Goal: Task Accomplishment & Management: Manage account settings

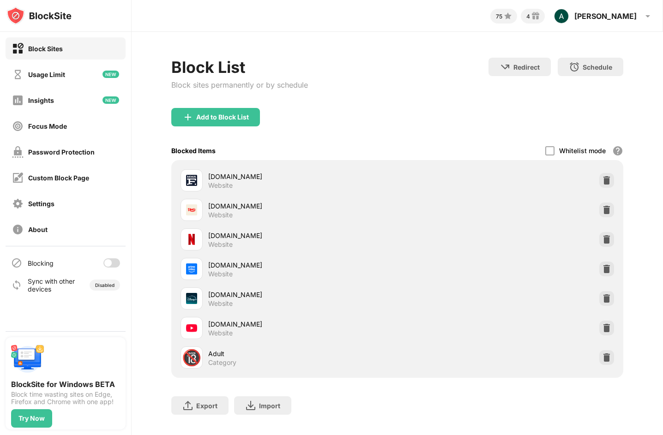
click at [111, 266] on div at bounding box center [111, 263] width 17 height 9
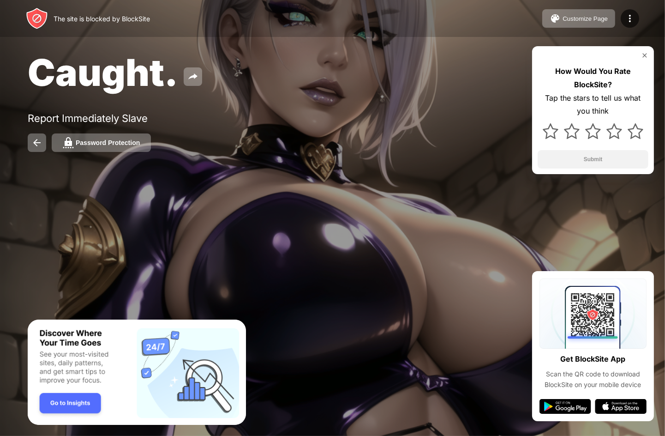
click at [645, 57] on img at bounding box center [644, 55] width 7 height 7
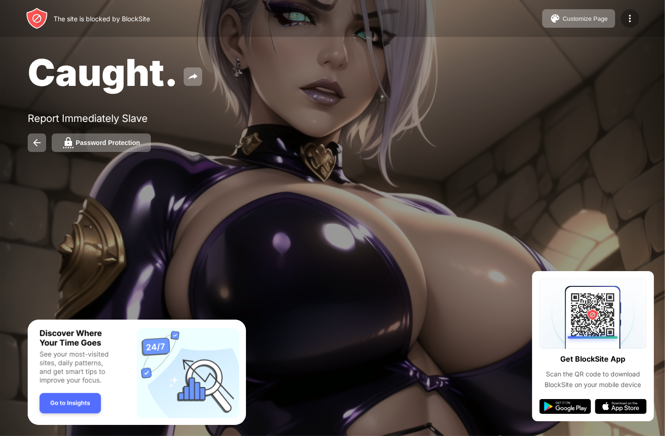
click at [627, 16] on img at bounding box center [630, 18] width 11 height 11
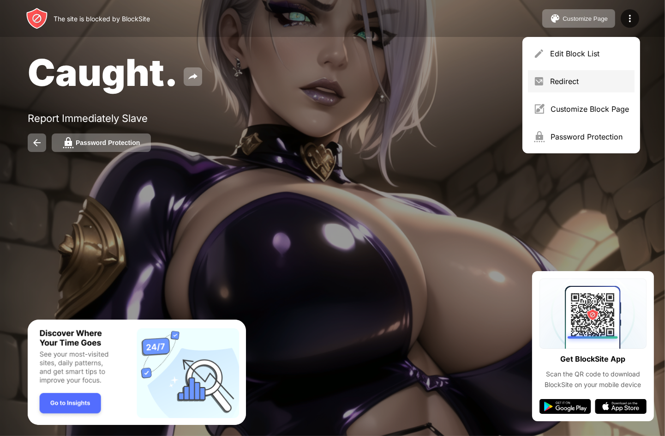
click at [580, 78] on div "Redirect" at bounding box center [589, 81] width 79 height 9
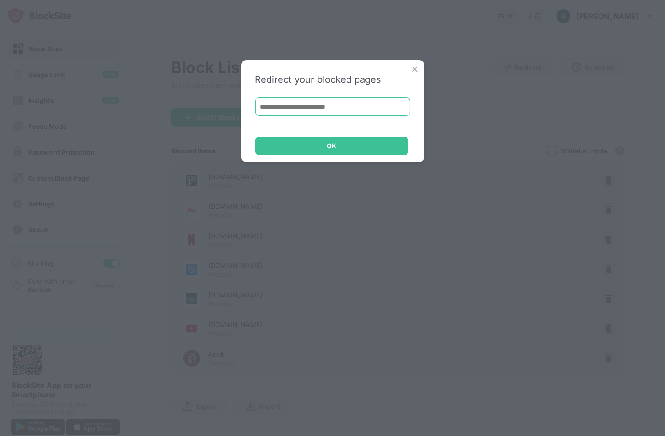
click at [383, 109] on input at bounding box center [332, 106] width 155 height 18
drag, startPoint x: 345, startPoint y: 66, endPoint x: 416, endPoint y: 150, distance: 110.1
click at [416, 150] on div "Redirect your blocked pages OK" at bounding box center [332, 111] width 183 height 102
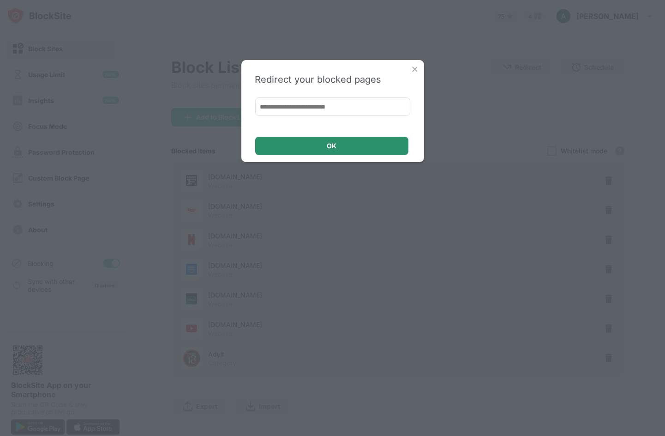
click at [342, 145] on div "OK" at bounding box center [331, 146] width 153 height 18
click at [414, 66] on img at bounding box center [414, 69] width 9 height 9
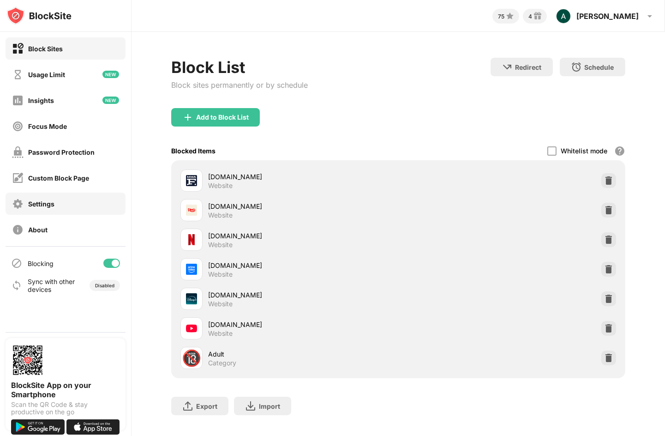
click at [56, 201] on div "Settings" at bounding box center [66, 204] width 120 height 22
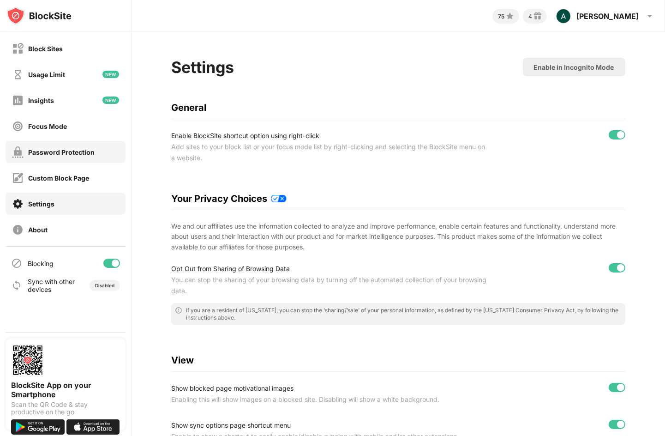
click at [79, 157] on div "Password Protection" at bounding box center [53, 152] width 83 height 12
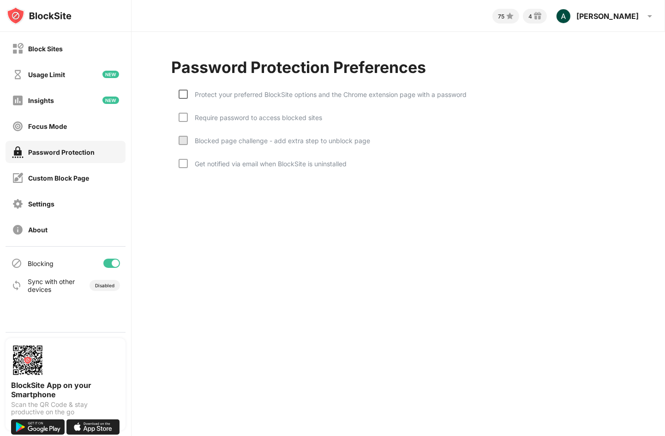
click at [184, 93] on div at bounding box center [183, 94] width 9 height 9
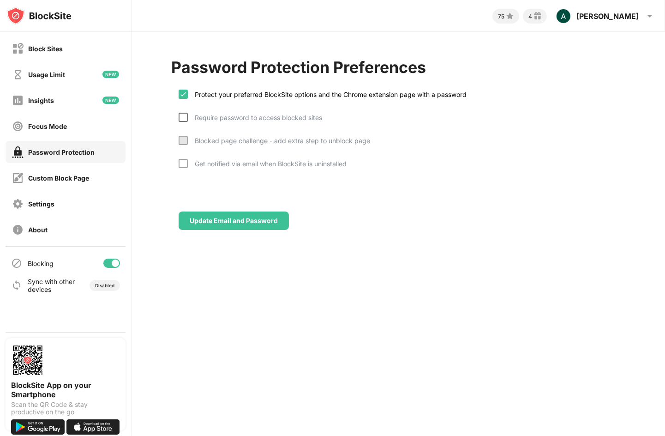
click at [184, 115] on div at bounding box center [183, 117] width 9 height 9
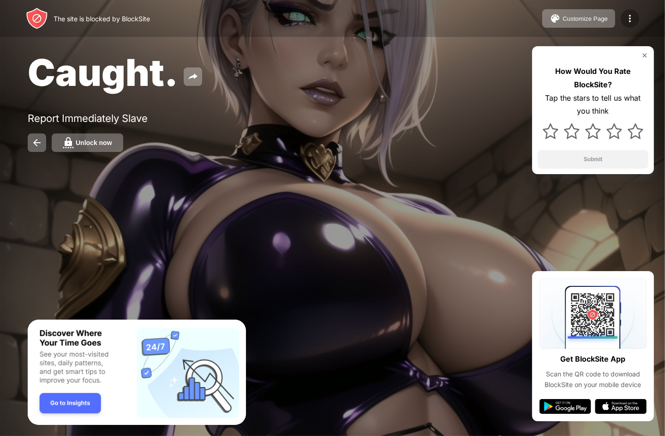
click at [627, 24] on div at bounding box center [630, 18] width 18 height 18
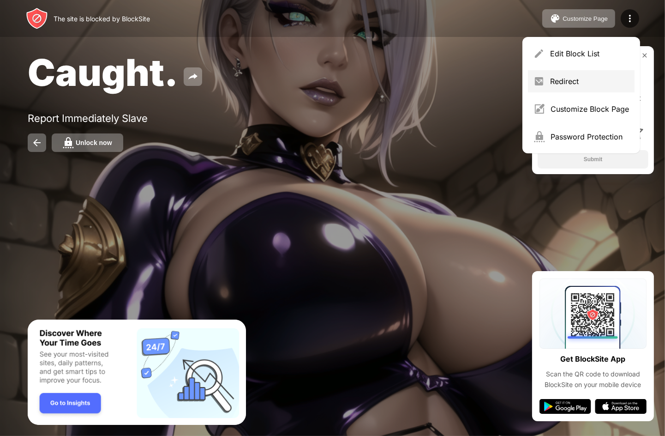
click at [572, 85] on div "Redirect" at bounding box center [589, 81] width 79 height 9
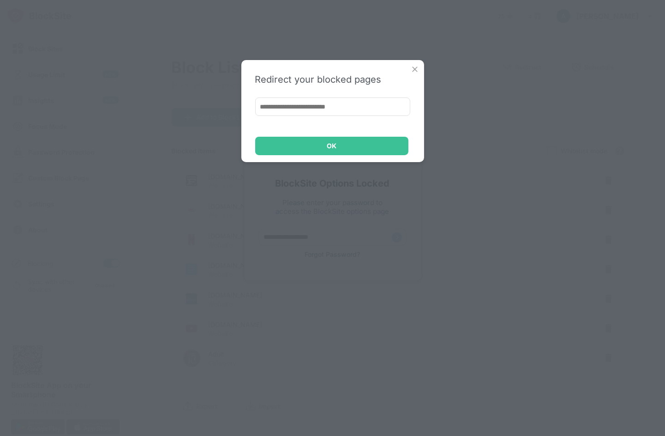
click at [416, 66] on img at bounding box center [414, 69] width 9 height 9
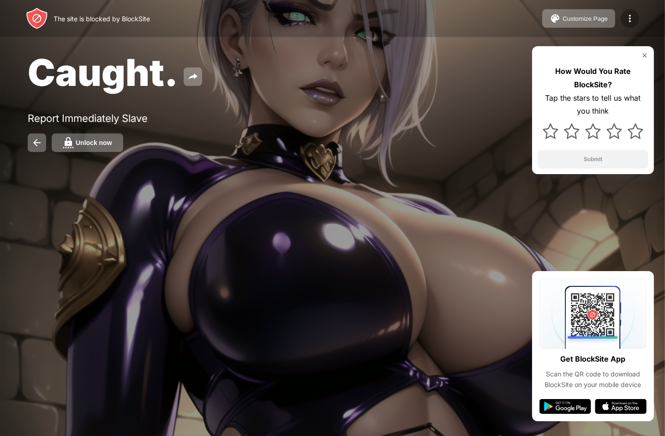
click at [627, 16] on img at bounding box center [630, 18] width 11 height 11
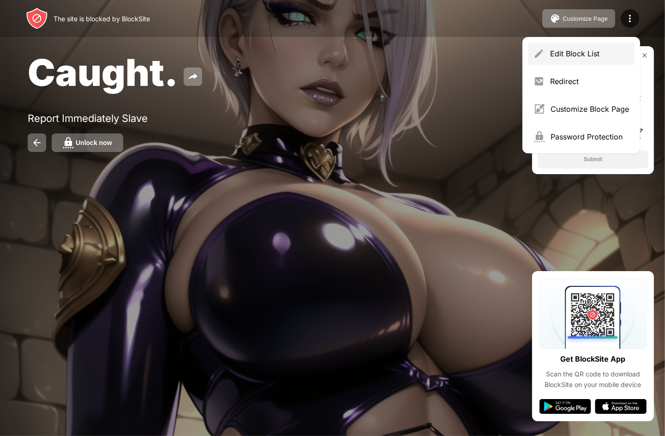
click at [588, 53] on div "Edit Block List" at bounding box center [589, 53] width 79 height 9
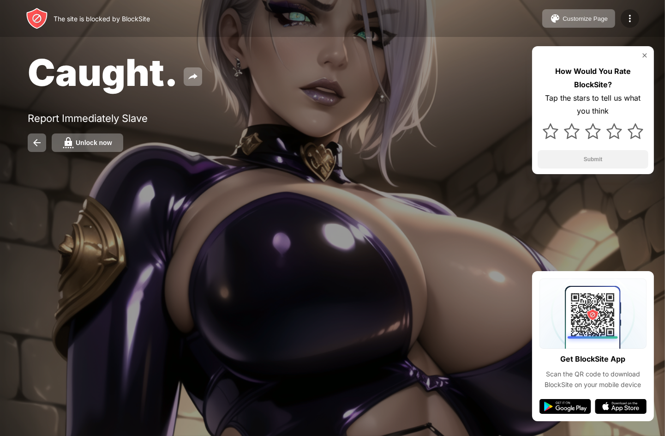
click at [633, 19] on img at bounding box center [630, 18] width 11 height 11
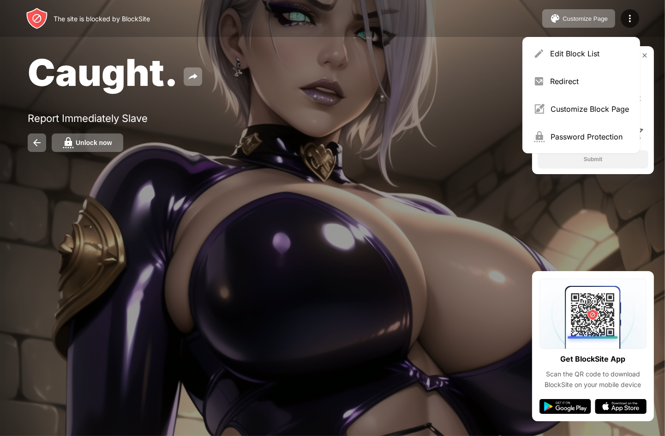
click at [588, 109] on div "Customize Block Page" at bounding box center [590, 108] width 78 height 9
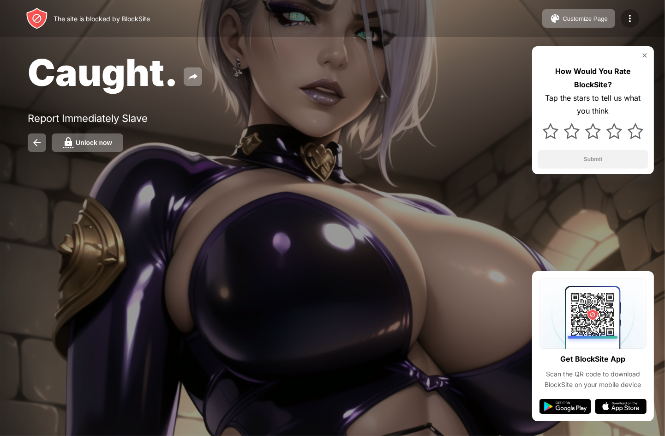
click at [624, 20] on div at bounding box center [630, 18] width 18 height 18
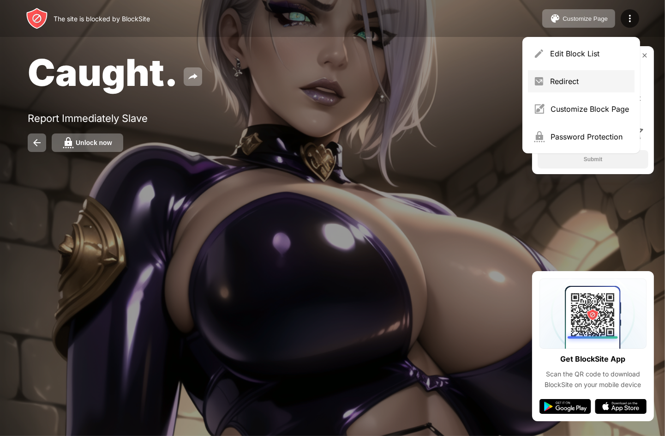
click at [577, 82] on div "Redirect" at bounding box center [589, 81] width 79 height 9
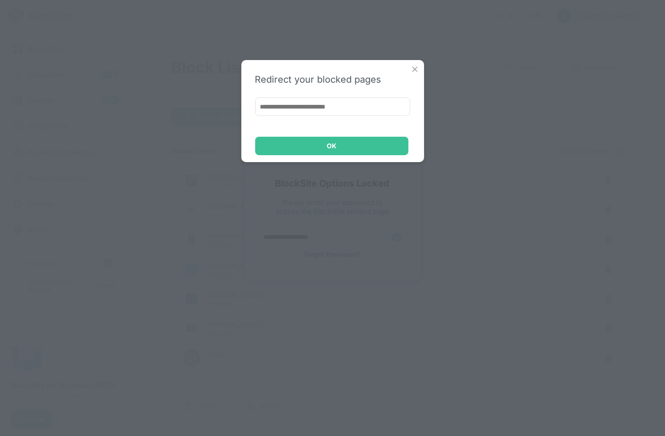
click at [313, 106] on input at bounding box center [332, 106] width 155 height 18
click at [416, 66] on img at bounding box center [414, 69] width 9 height 9
